Goal: Task Accomplishment & Management: Manage account settings

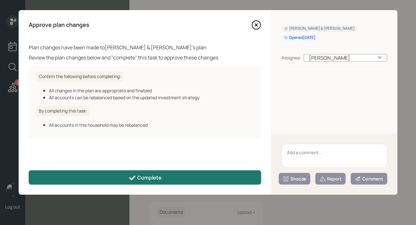
click at [93, 178] on button "Complete" at bounding box center [145, 177] width 232 height 14
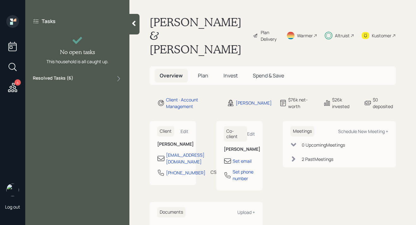
click at [19, 91] on div "4" at bounding box center [12, 54] width 15 height 79
click at [16, 91] on icon at bounding box center [12, 87] width 11 height 11
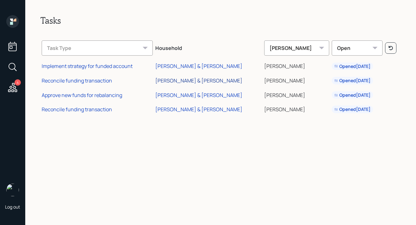
click at [199, 81] on div "[PERSON_NAME] & [PERSON_NAME]" at bounding box center [198, 80] width 87 height 7
